Goal: Navigation & Orientation: Find specific page/section

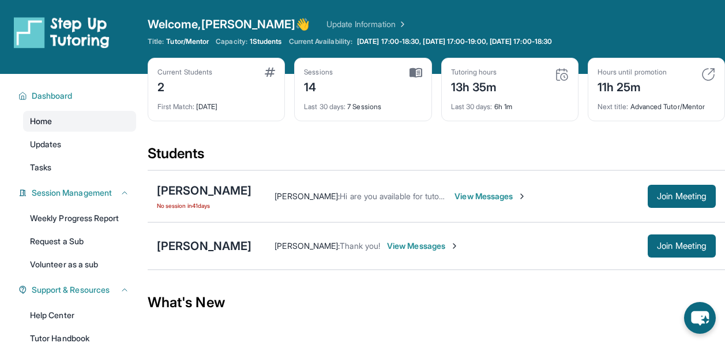
click at [69, 126] on link "Home" at bounding box center [79, 121] width 113 height 21
